Goal: Find specific page/section: Find specific page/section

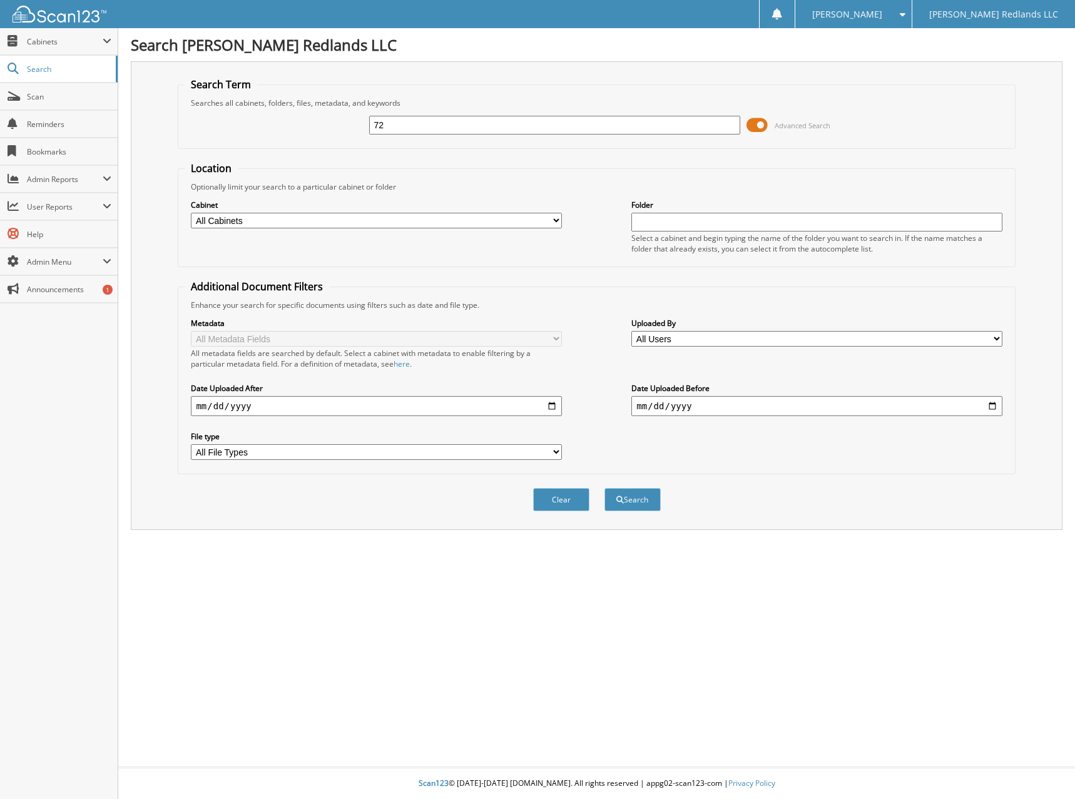
type input "7"
type input "272438"
click at [604, 488] on button "Search" at bounding box center [632, 499] width 56 height 23
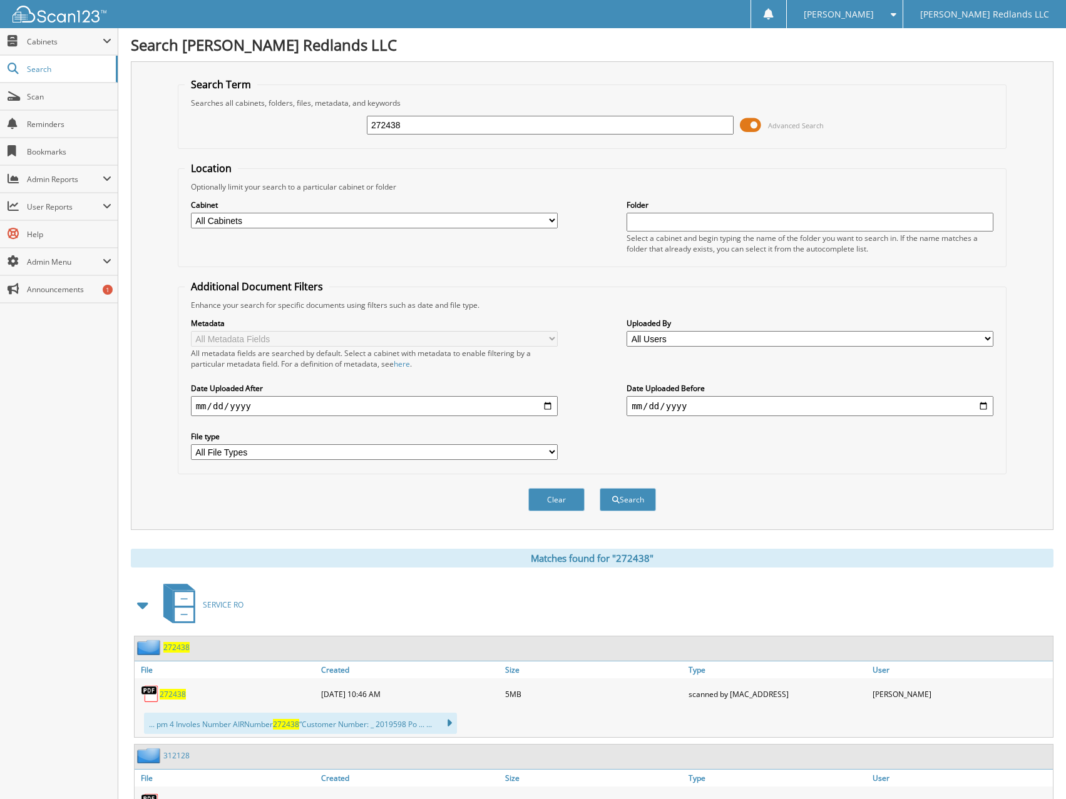
click at [180, 698] on span "272438" at bounding box center [173, 694] width 26 height 11
